Goal: Transaction & Acquisition: Purchase product/service

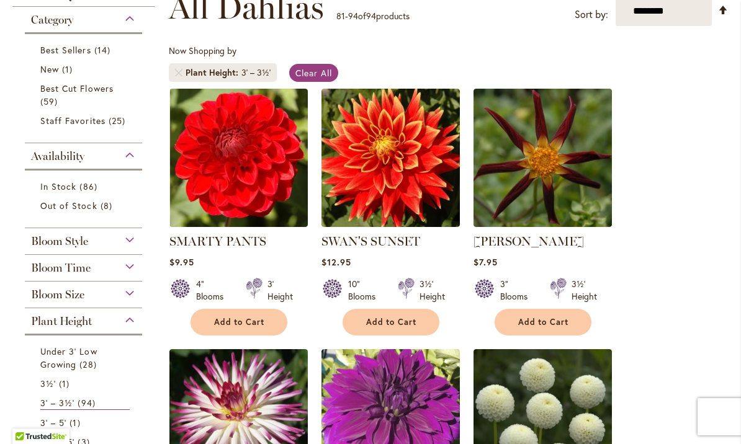
scroll to position [196, 0]
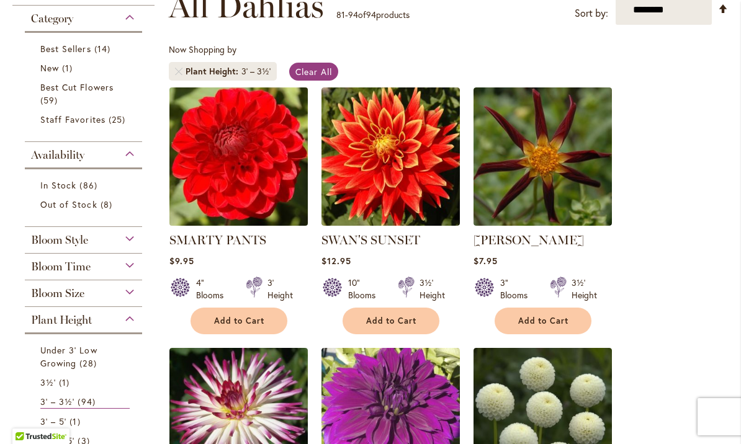
click at [246, 191] on img at bounding box center [238, 156] width 145 height 145
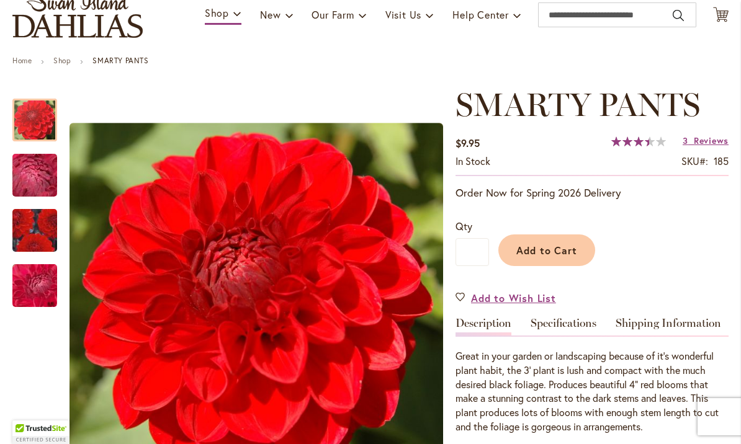
scroll to position [94, 0]
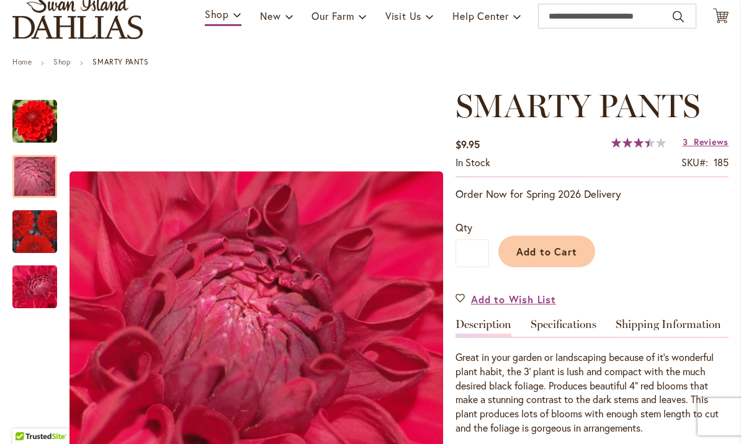
click at [41, 177] on img "SMARTY PANTS" at bounding box center [34, 176] width 89 height 67
click at [38, 236] on img "SMARTY PANTS" at bounding box center [34, 232] width 89 height 78
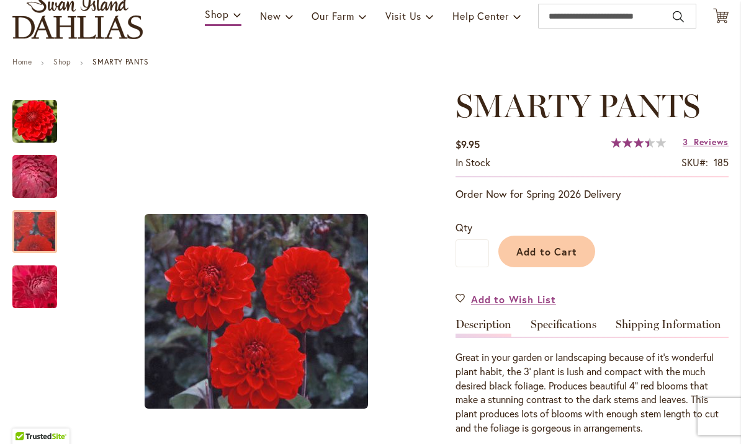
click at [35, 296] on img "SMARTY PANTS" at bounding box center [34, 287] width 89 height 67
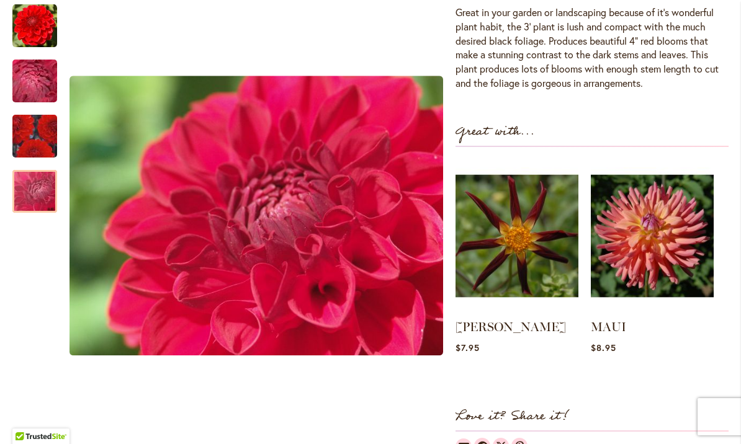
scroll to position [440, 0]
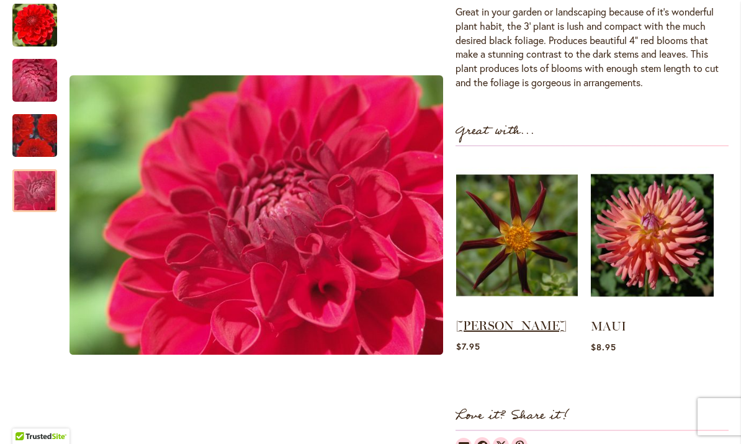
click at [492, 329] on link "TAHOMA MOONSHOT" at bounding box center [511, 325] width 110 height 15
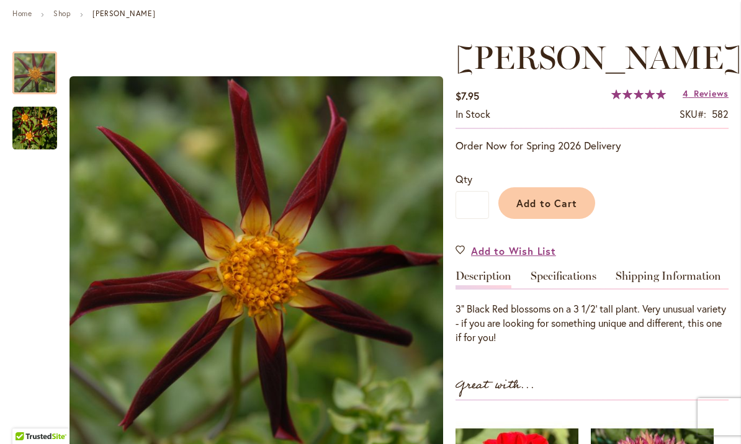
scroll to position [143, 0]
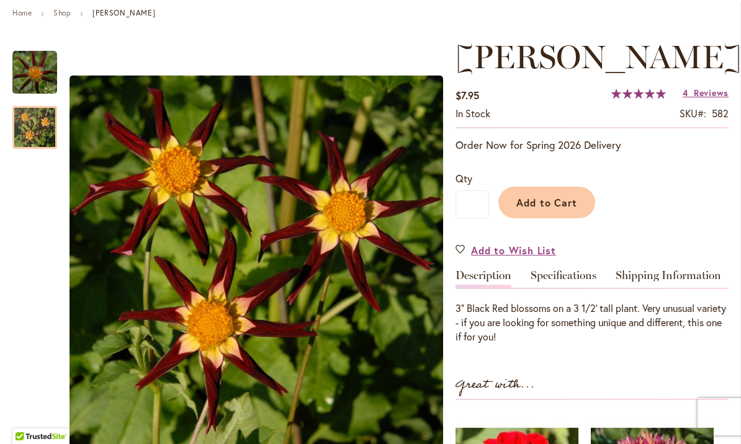
click at [37, 131] on img "TAHOMA MOONSHOT" at bounding box center [34, 128] width 45 height 45
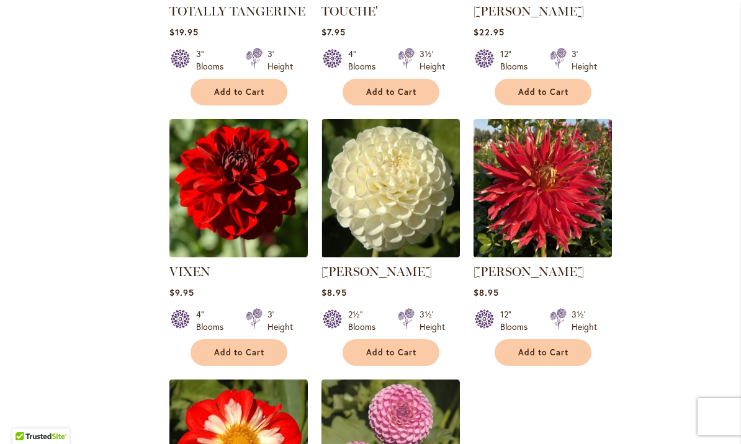
scroll to position [948, 0]
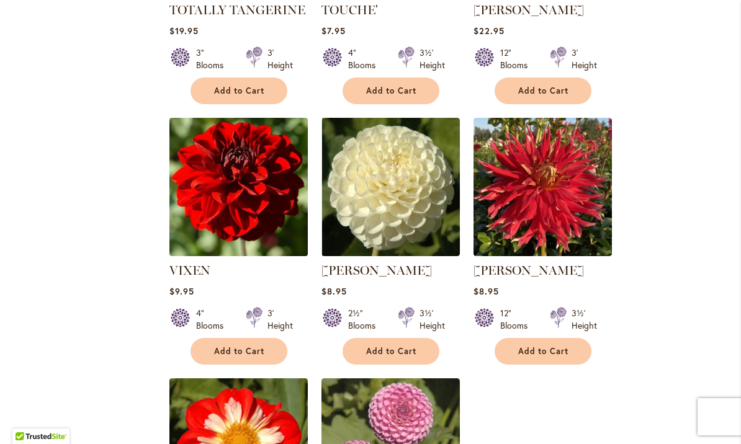
click at [220, 198] on img at bounding box center [238, 186] width 145 height 145
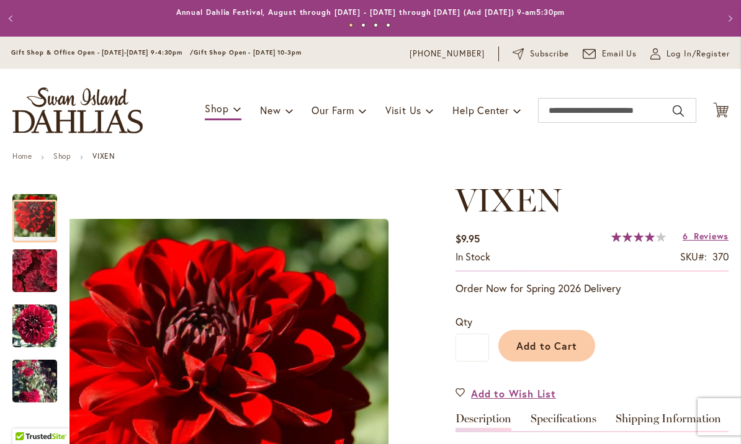
click at [38, 271] on img "VIXEN" at bounding box center [35, 271] width 88 height 86
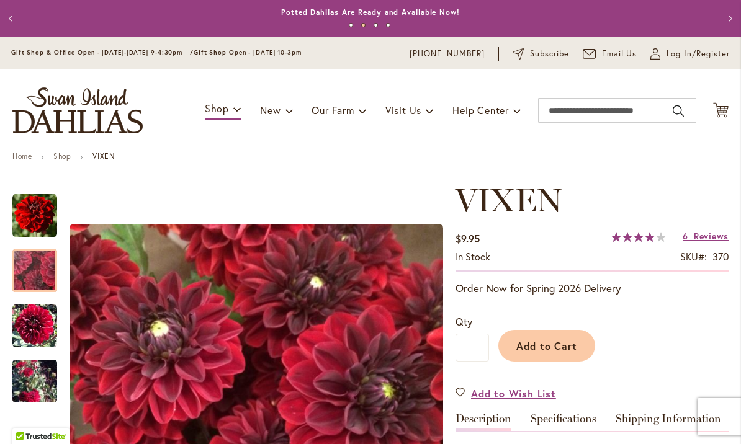
click at [32, 389] on img "VIXEN" at bounding box center [34, 381] width 45 height 81
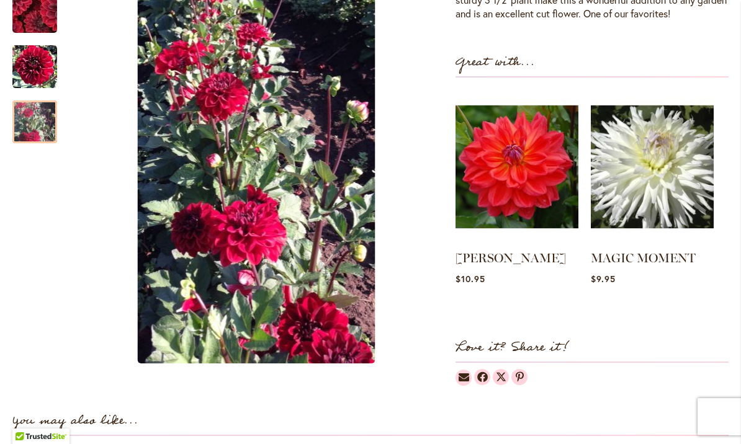
scroll to position [481, 0]
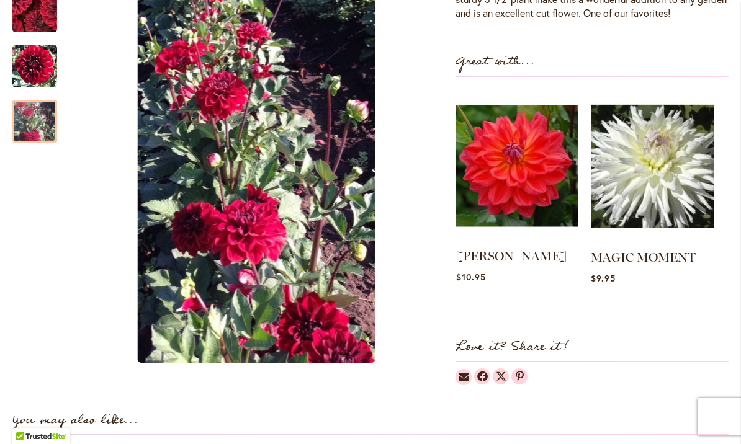
click at [513, 172] on img at bounding box center [517, 166] width 122 height 152
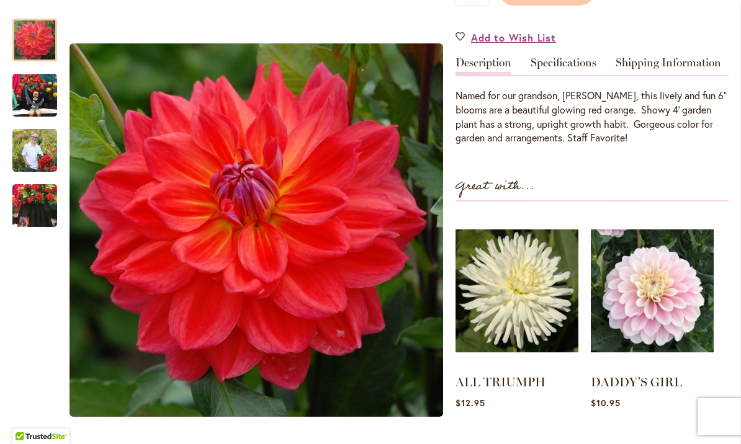
scroll to position [343, 0]
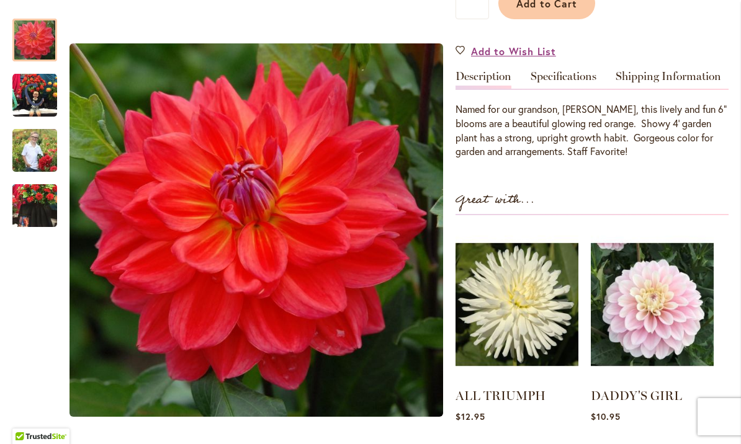
click at [29, 89] on img "COOPER BLAINE" at bounding box center [34, 95] width 45 height 45
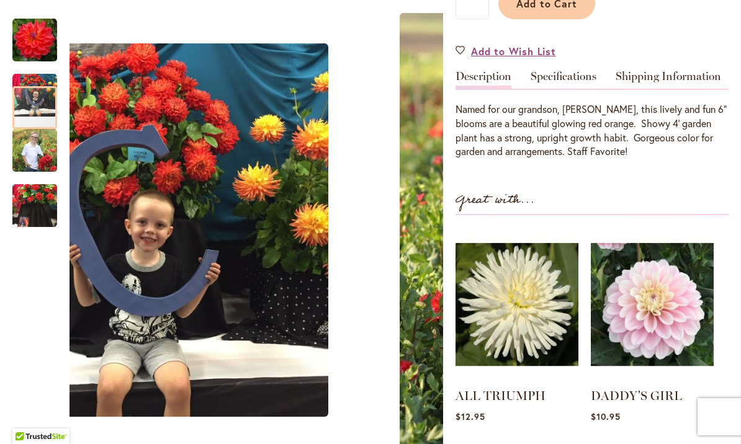
click at [42, 153] on img "COOPER BLAINE" at bounding box center [34, 150] width 45 height 56
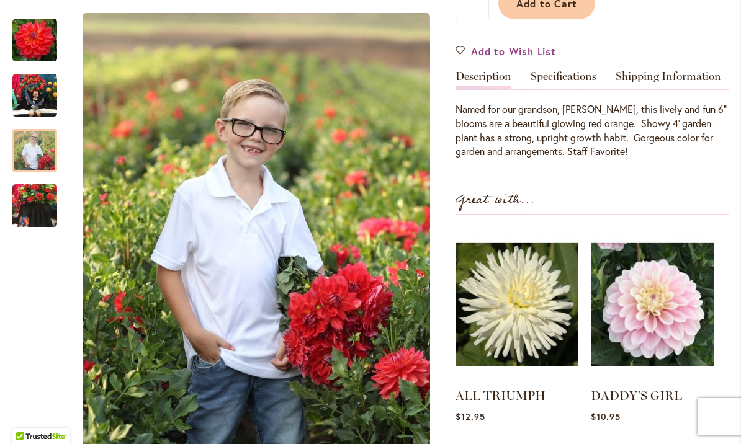
click at [35, 202] on img "COOPER BLAINE" at bounding box center [34, 206] width 45 height 60
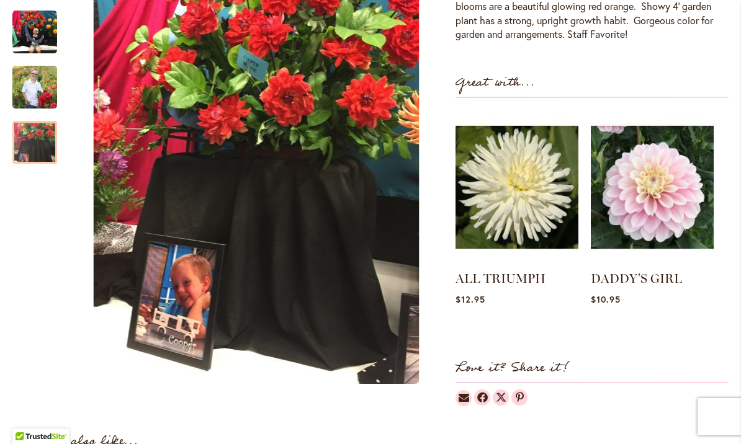
scroll to position [464, 0]
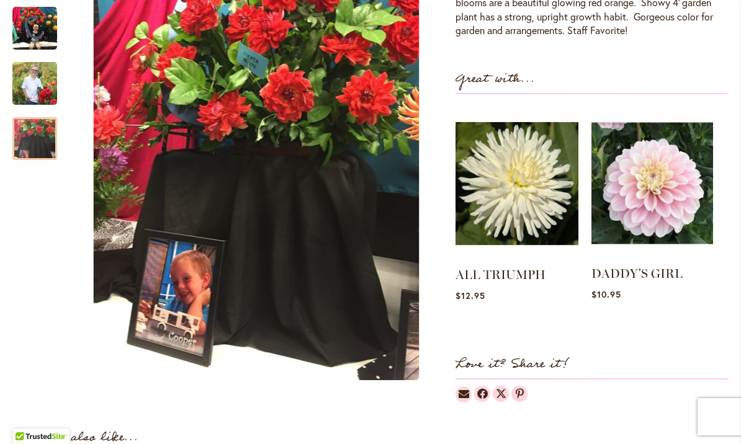
click at [656, 198] on img at bounding box center [653, 183] width 122 height 152
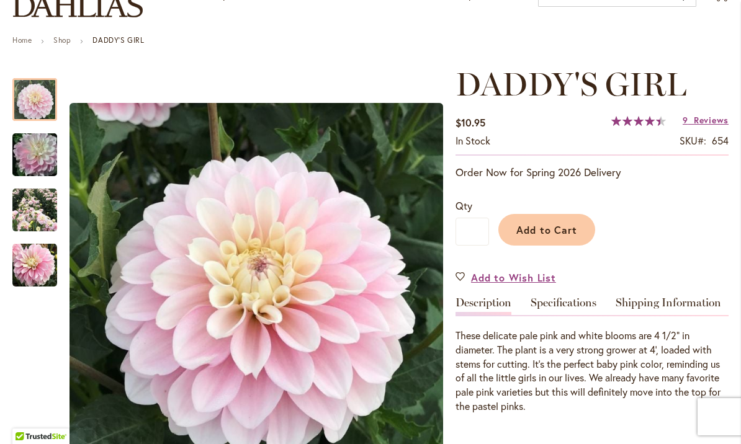
scroll to position [118, 0]
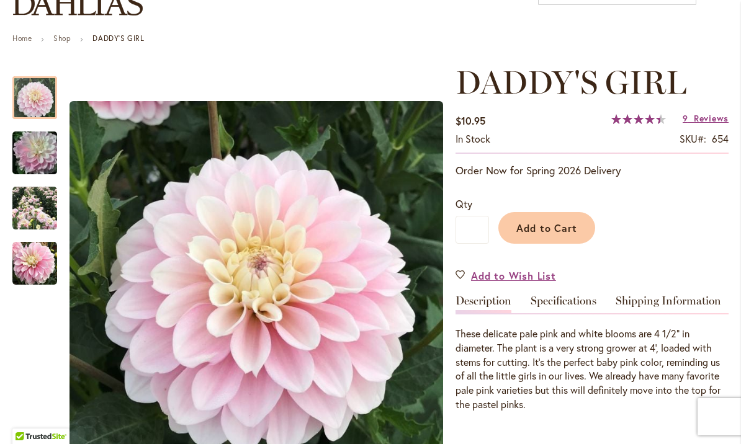
click at [35, 152] on img "DADDY'S GIRL" at bounding box center [34, 154] width 89 height 60
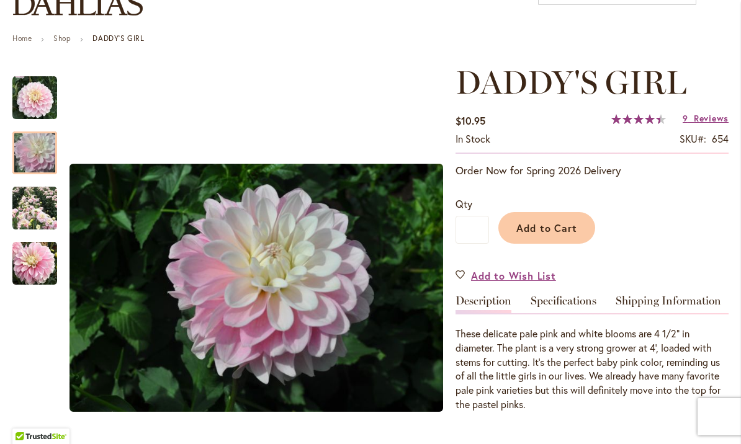
click at [37, 215] on img "DADDY'S GIRL" at bounding box center [34, 208] width 45 height 45
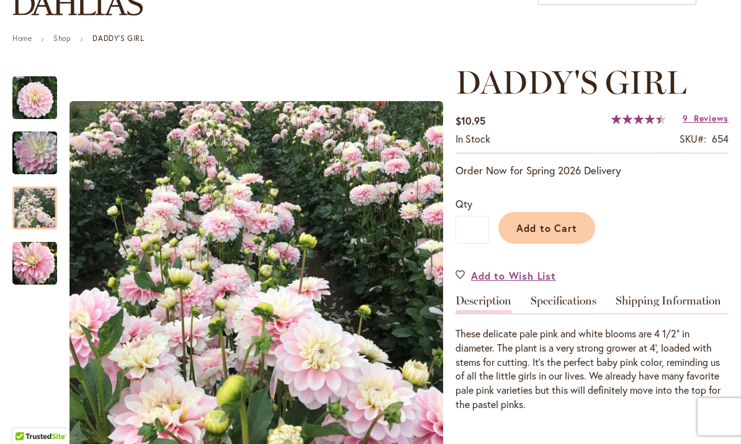
click at [29, 264] on img "DADDY'S GIRL" at bounding box center [34, 263] width 45 height 45
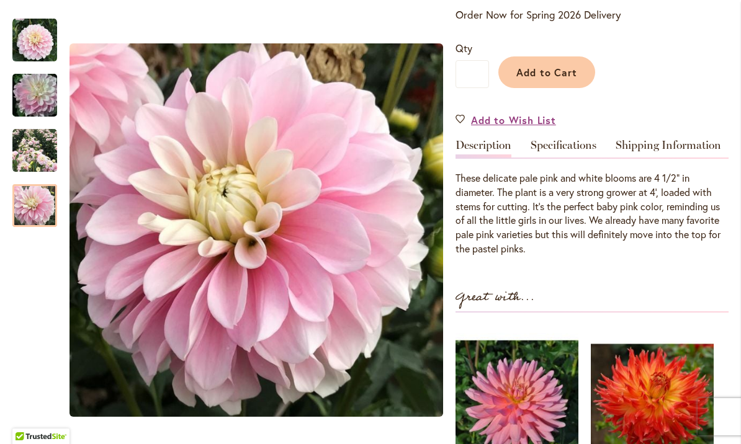
scroll to position [274, 0]
click at [459, 120] on link "Add to Wish List" at bounding box center [506, 119] width 101 height 14
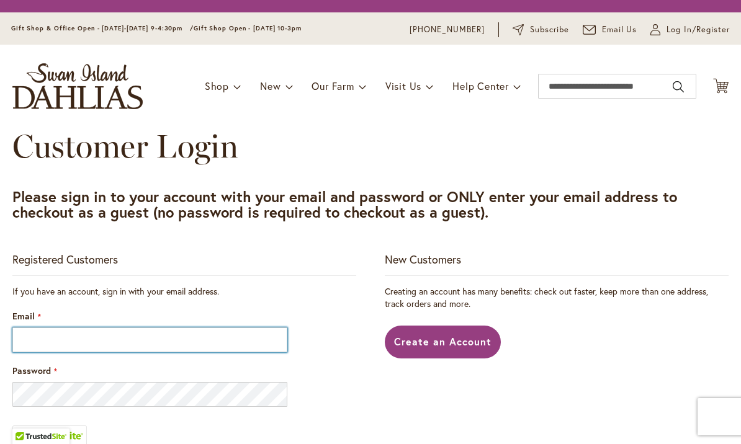
scroll to position [194, 0]
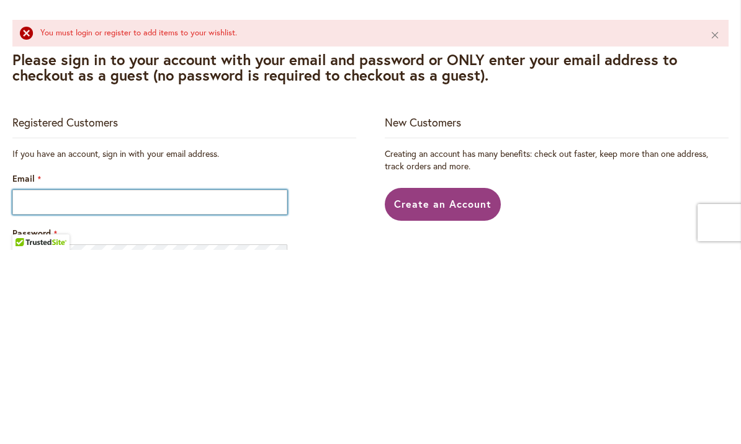
type input "**********"
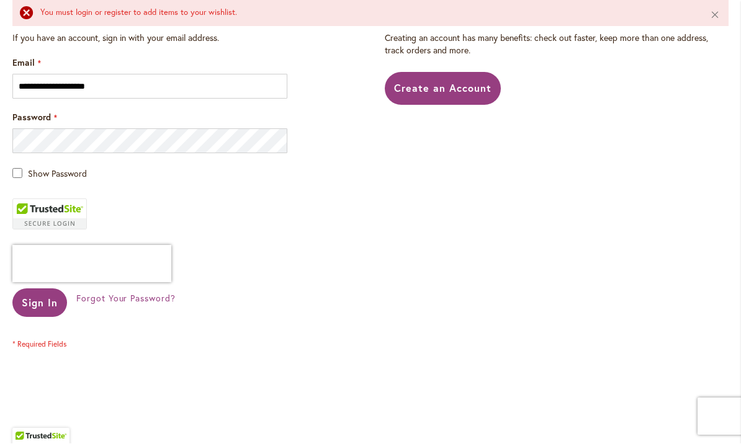
scroll to position [313, 0]
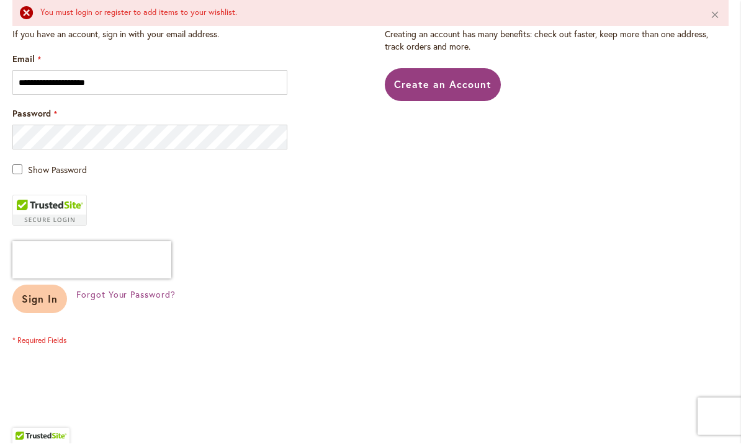
click at [35, 301] on span "Sign In" at bounding box center [40, 299] width 36 height 13
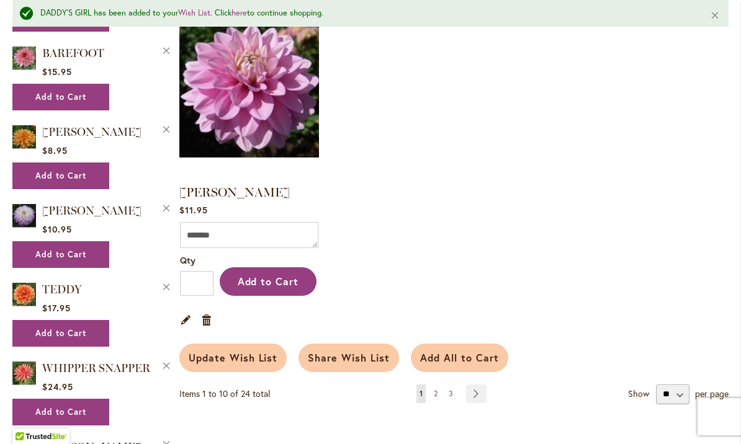
scroll to position [1386, 0]
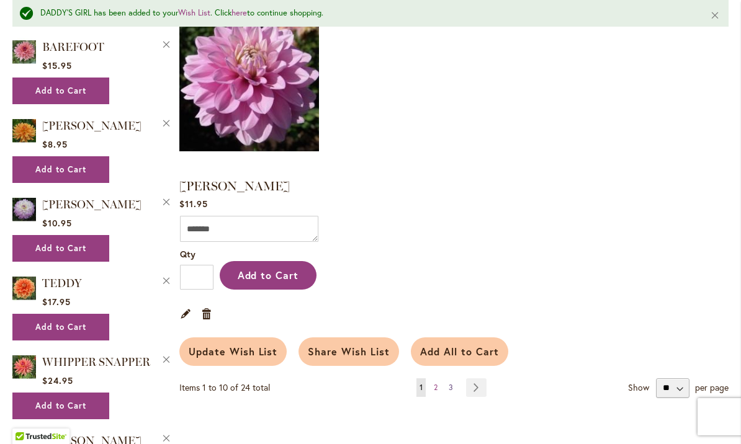
click at [456, 379] on link "Page 3" at bounding box center [451, 388] width 11 height 19
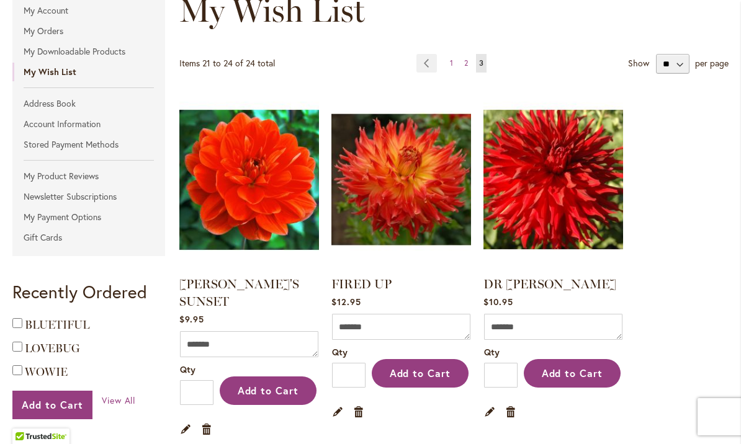
scroll to position [173, 0]
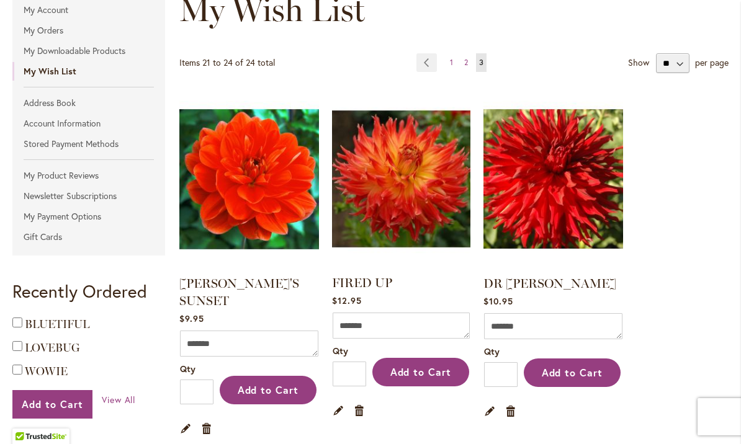
click at [397, 205] on img at bounding box center [400, 179] width 145 height 182
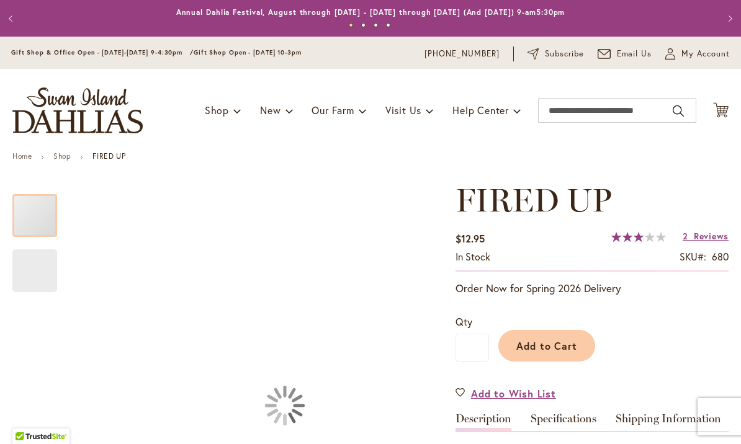
type input "*****"
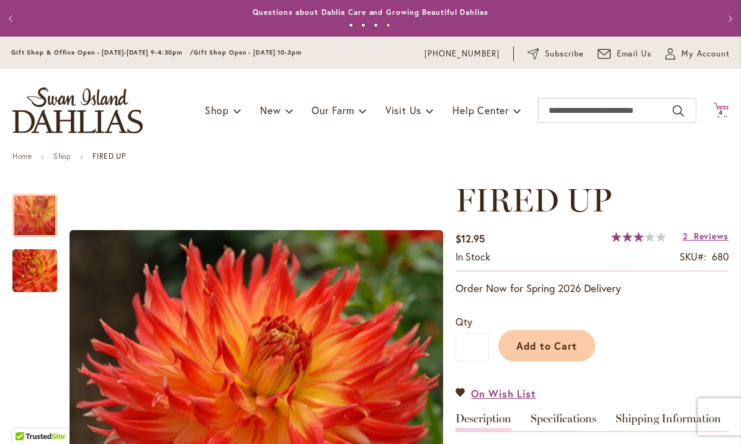
click at [722, 109] on span "4" at bounding box center [721, 113] width 4 height 8
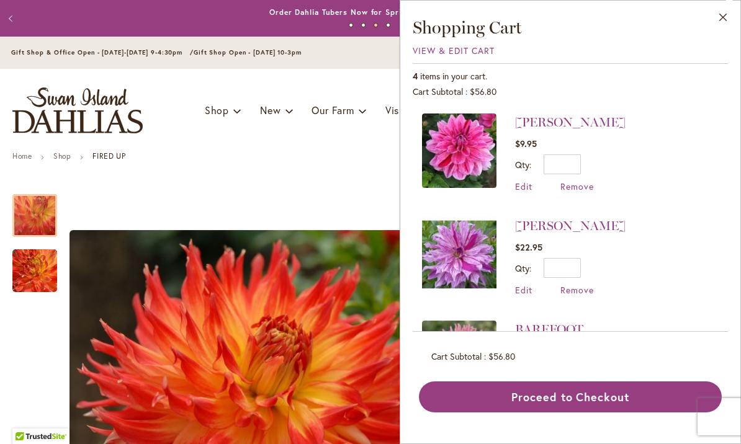
click at [463, 145] on img at bounding box center [459, 151] width 74 height 74
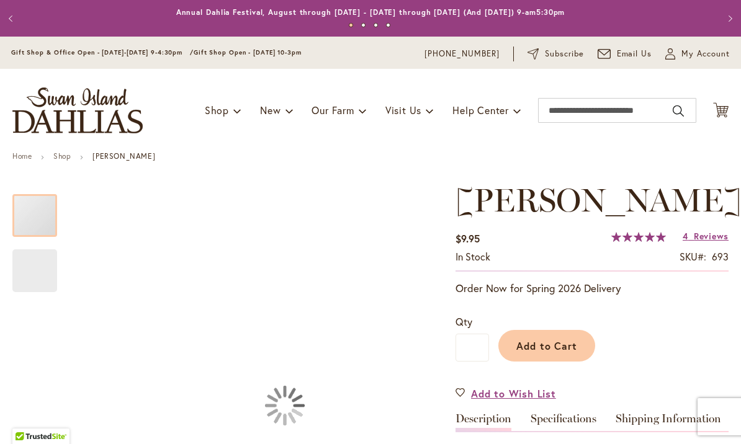
type input "*****"
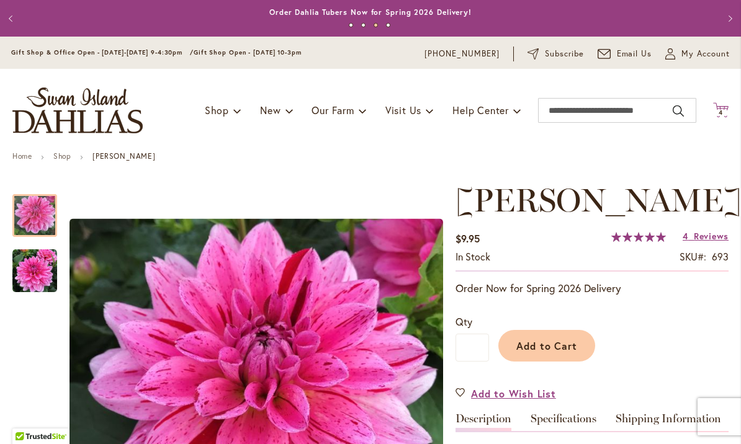
click at [721, 118] on span "Cart .cls-1 { fill: #231f20; }" at bounding box center [721, 110] width 16 height 17
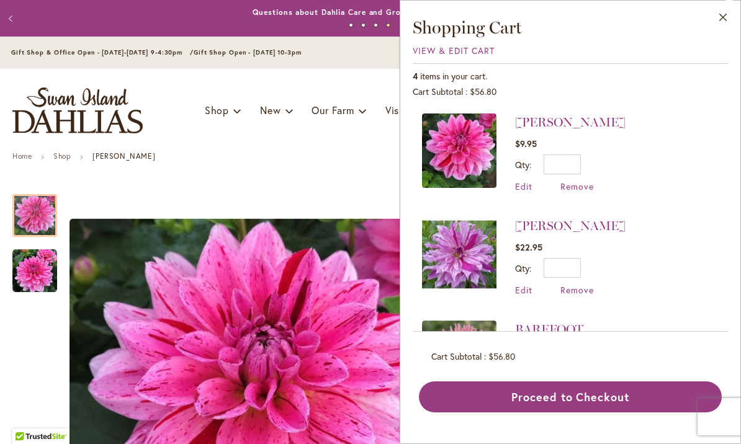
click at [466, 252] on img at bounding box center [459, 254] width 74 height 74
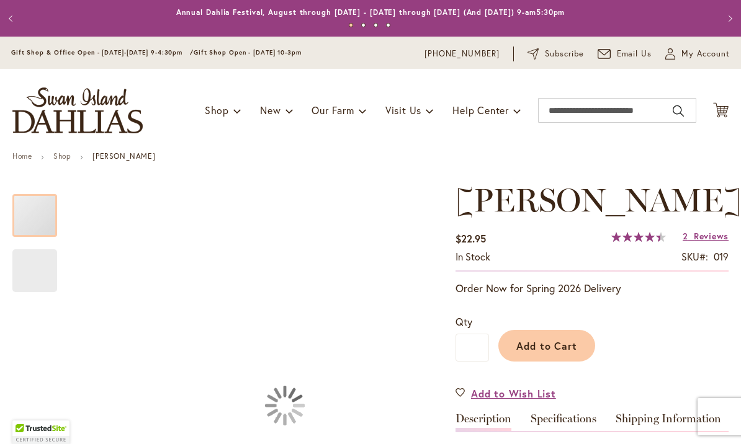
type input "*****"
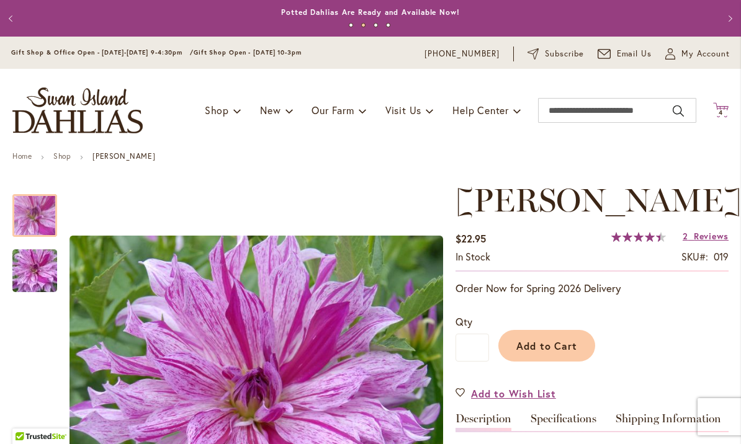
click at [723, 107] on icon "Cart .cls-1 { fill: #231f20; }" at bounding box center [721, 110] width 16 height 16
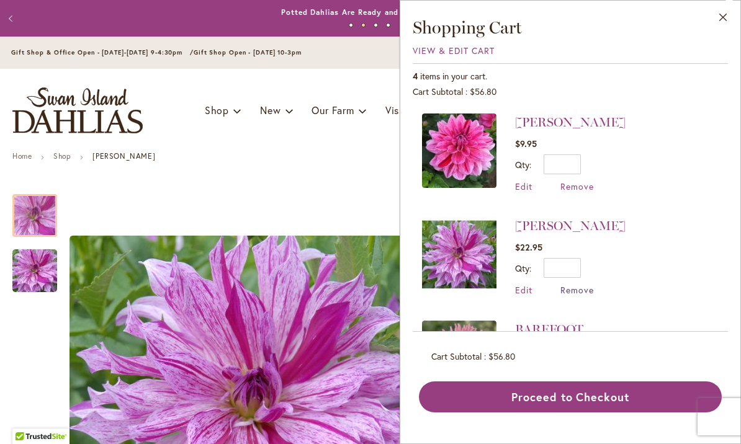
click at [579, 292] on span "Remove" at bounding box center [578, 290] width 34 height 12
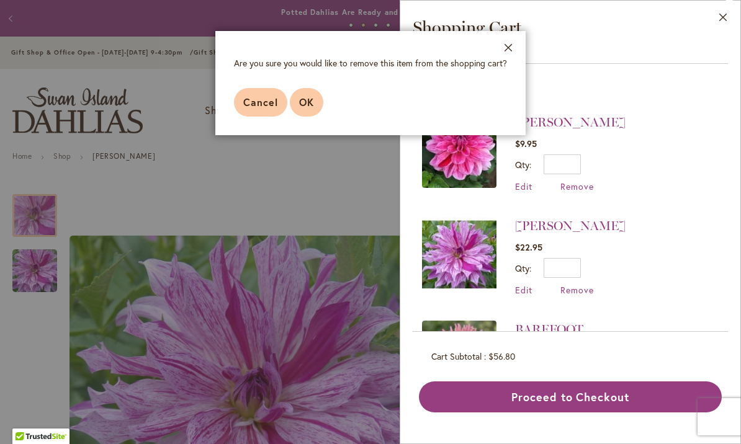
click at [307, 107] on span "OK" at bounding box center [306, 102] width 15 height 13
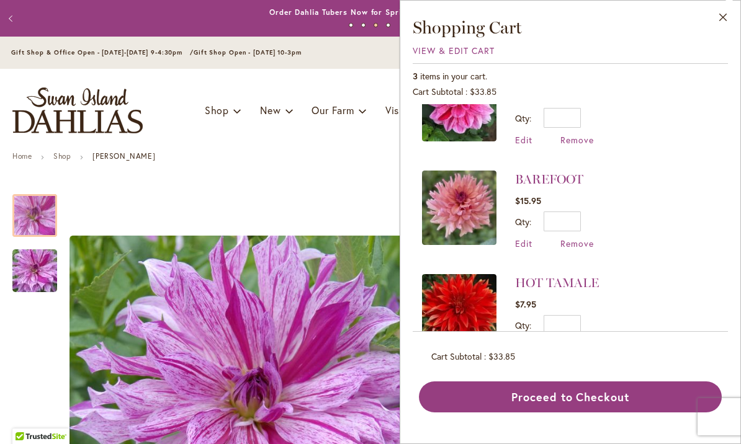
scroll to position [45, 0]
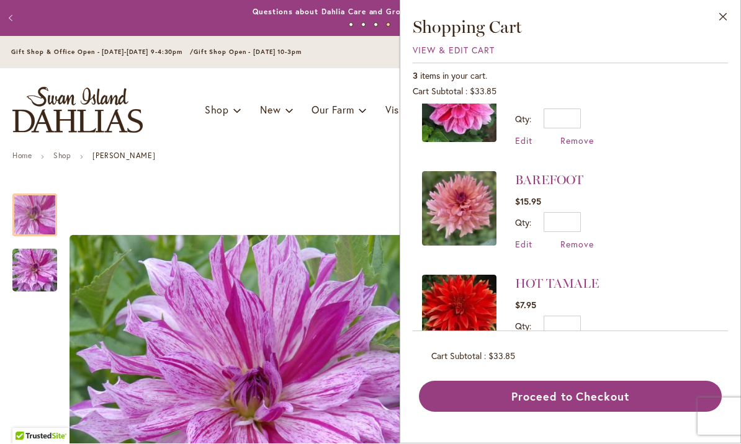
click at [466, 204] on img at bounding box center [459, 209] width 74 height 74
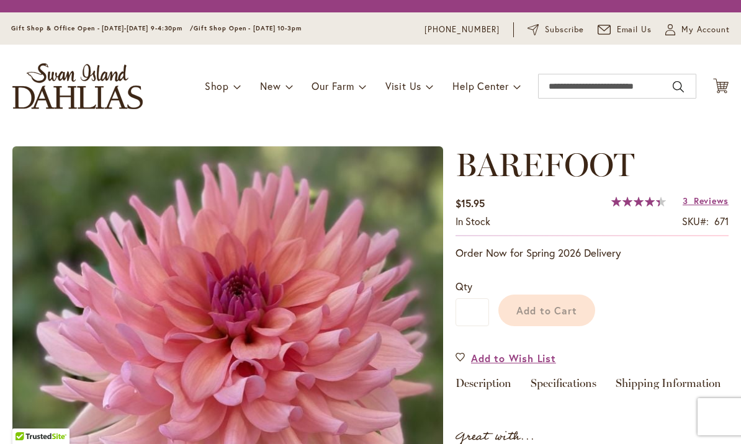
type input "*****"
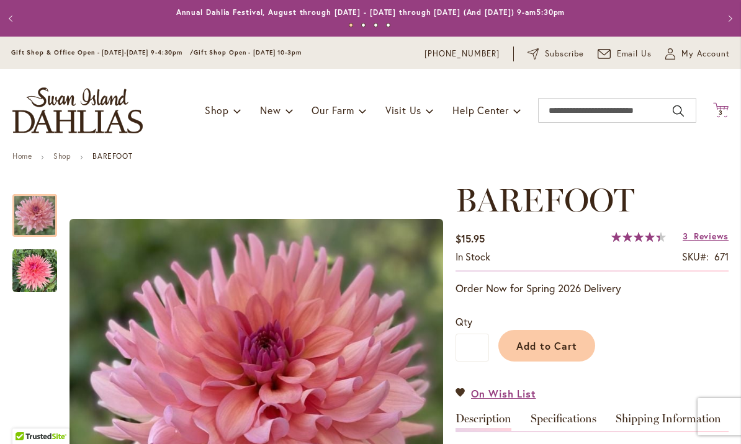
click at [719, 111] on span "3" at bounding box center [721, 113] width 4 height 8
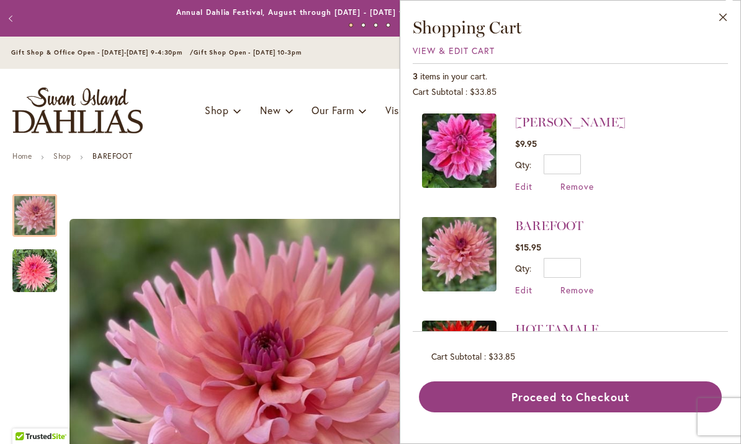
click at [580, 329] on link "HOT TAMALE" at bounding box center [557, 329] width 84 height 15
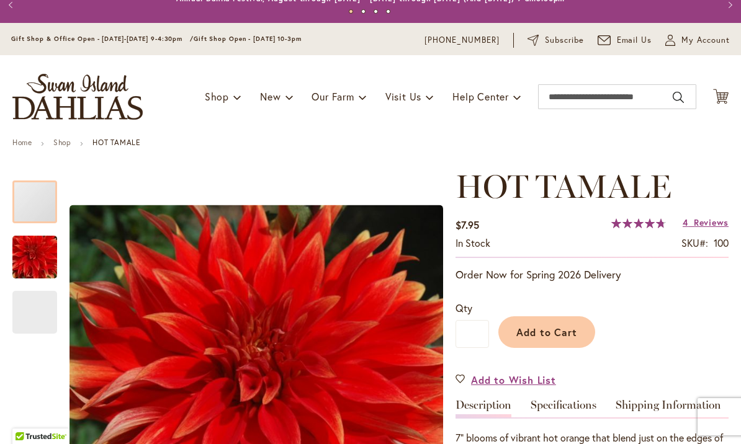
type input "*****"
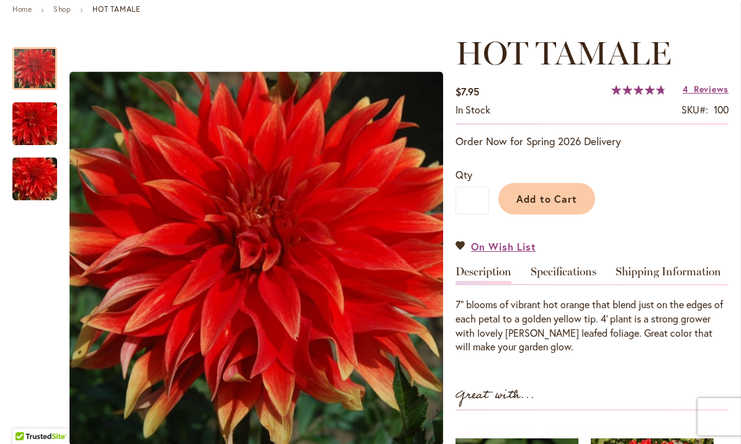
scroll to position [150, 0]
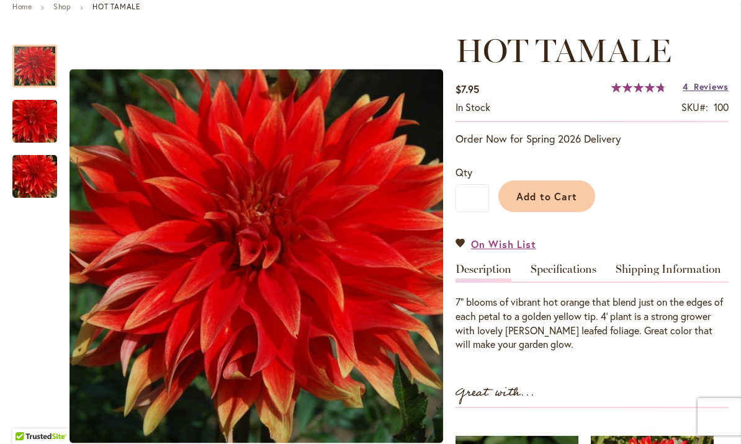
click at [705, 88] on span "Reviews" at bounding box center [711, 87] width 35 height 12
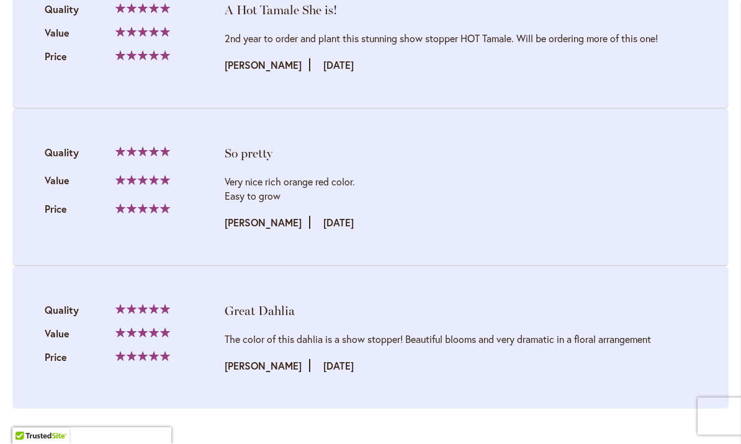
scroll to position [1530, 0]
